Goal: Task Accomplishment & Management: Manage account settings

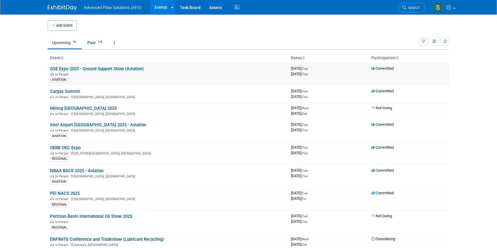
click at [78, 71] on link "GSE Expo 2025 - Ground Support Show (Aviation)" at bounding box center [97, 68] width 94 height 5
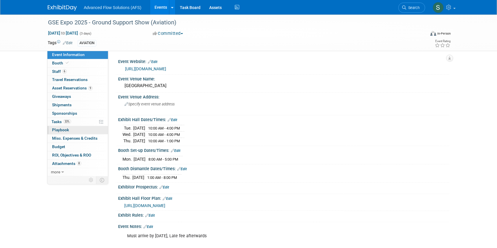
click at [66, 129] on span "Playbook 0" at bounding box center [60, 130] width 17 height 5
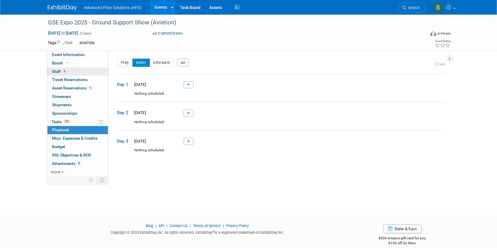
click at [56, 72] on span "Staff 6" at bounding box center [59, 71] width 15 height 5
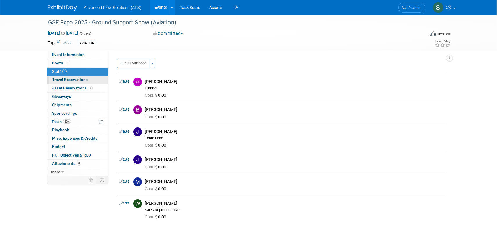
click at [58, 79] on span "Travel Reservations 0" at bounding box center [69, 79] width 35 height 5
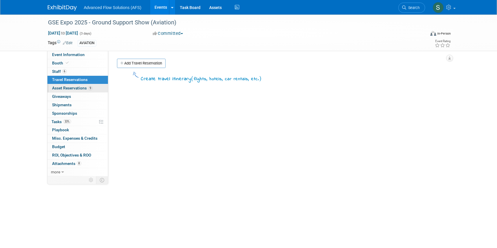
click at [62, 88] on span "Asset Reservations 9" at bounding box center [72, 88] width 40 height 5
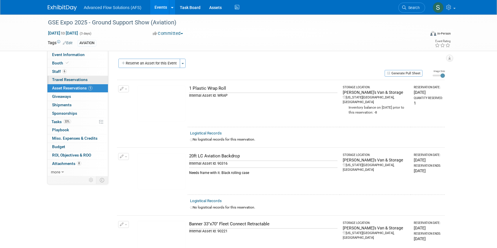
click at [57, 80] on span "Travel Reservations 0" at bounding box center [69, 79] width 35 height 5
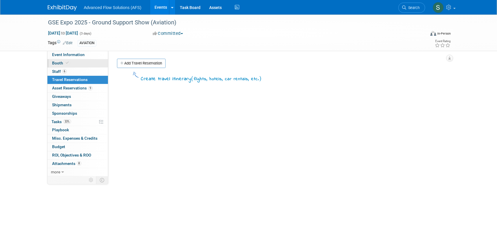
click at [55, 64] on span "Booth" at bounding box center [61, 63] width 18 height 5
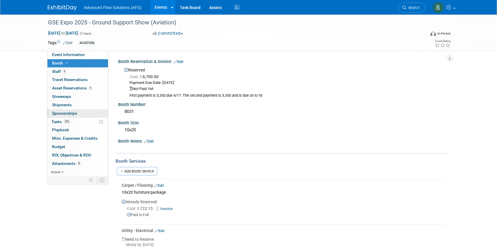
click at [55, 113] on span "Sponsorships 0" at bounding box center [64, 113] width 25 height 5
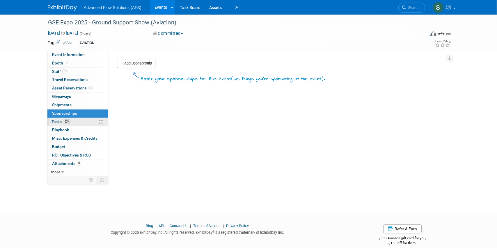
click at [53, 121] on span "Tasks 33%" at bounding box center [60, 121] width 19 height 5
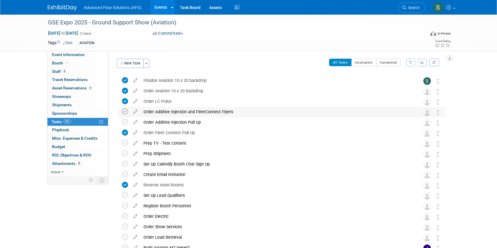
click at [125, 111] on icon at bounding box center [125, 112] width 6 height 6
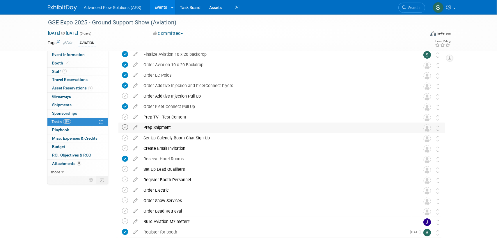
click at [126, 128] on icon at bounding box center [125, 127] width 6 height 6
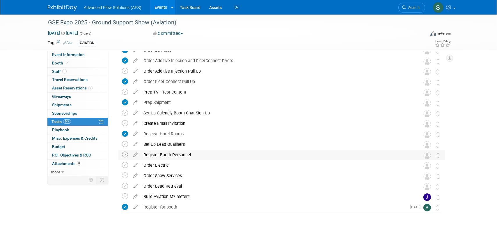
click at [125, 154] on icon at bounding box center [125, 155] width 6 height 6
click at [125, 165] on icon at bounding box center [125, 165] width 6 height 6
click at [125, 175] on icon at bounding box center [125, 176] width 6 height 6
click at [125, 184] on icon at bounding box center [125, 186] width 6 height 6
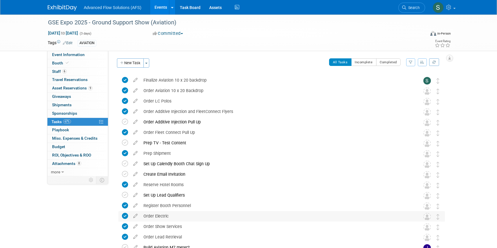
scroll to position [0, 0]
